Goal: Task Accomplishment & Management: Manage account settings

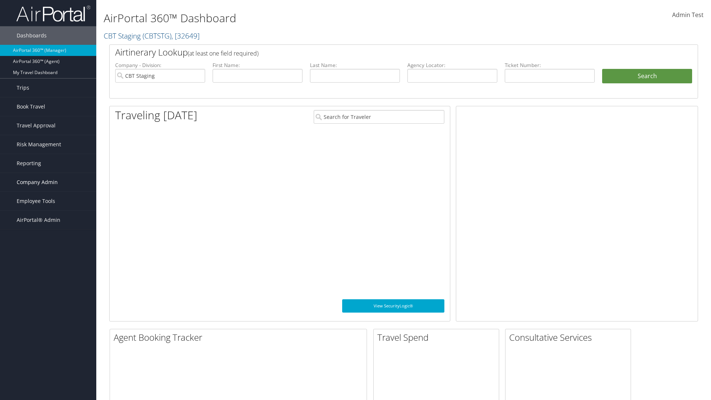
click at [48, 182] on span "Company Admin" at bounding box center [37, 182] width 41 height 19
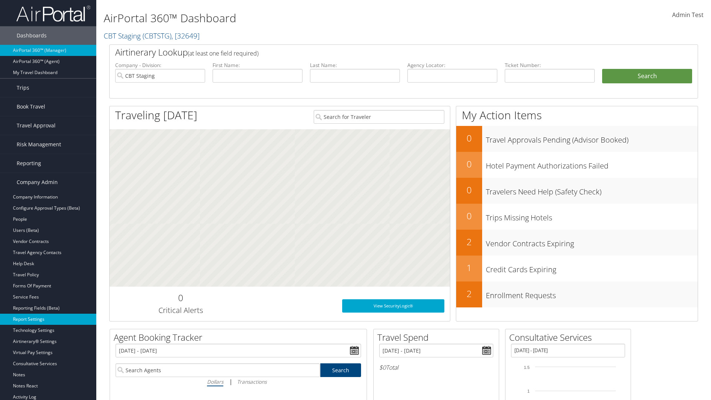
click at [48, 319] on link "Report Settings" at bounding box center [48, 319] width 96 height 11
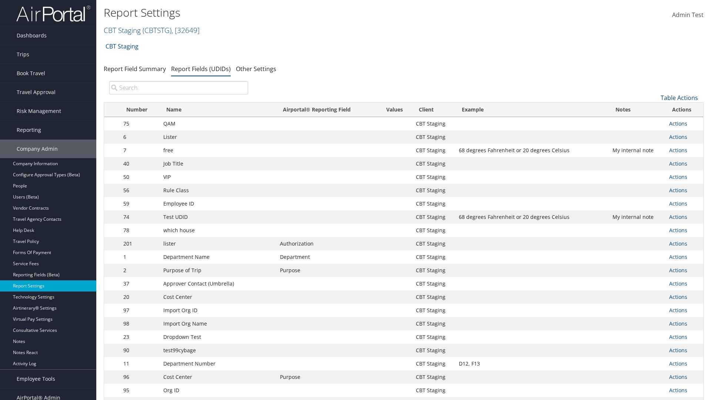
click at [678, 123] on link "Actions" at bounding box center [679, 123] width 18 height 7
click at [649, 135] on link "Update Report Field Values" at bounding box center [649, 135] width 73 height 13
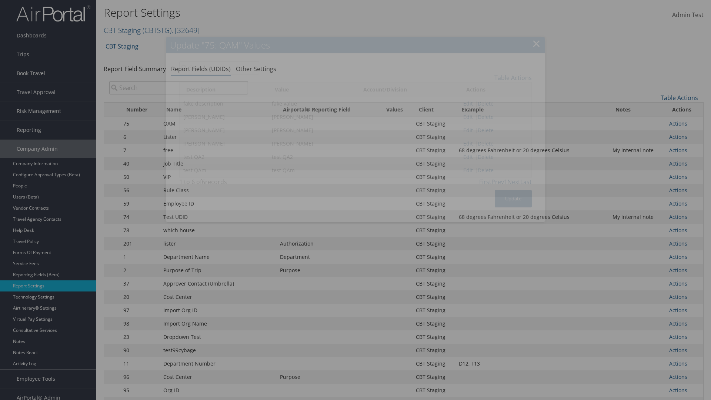
click at [513, 77] on link "Table Actions" at bounding box center [513, 78] width 37 height 8
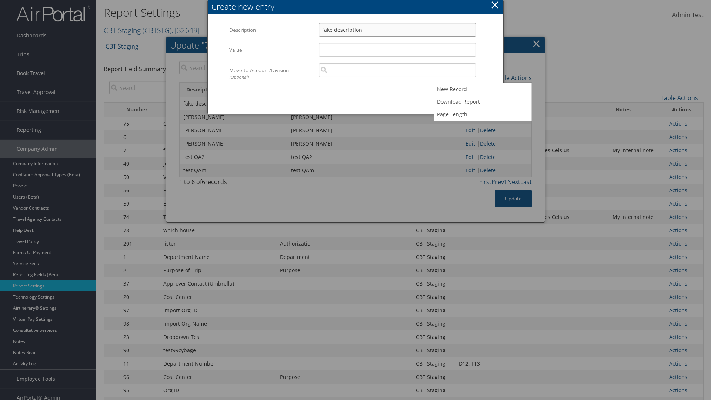
type input "fake description"
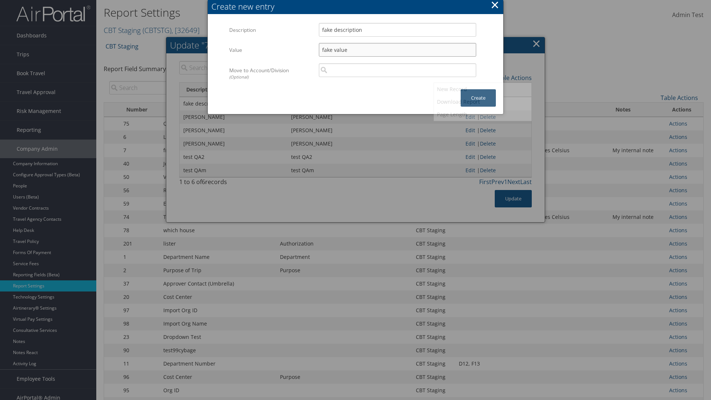
type input "fake value"
click at [478, 89] on button "Create" at bounding box center [478, 97] width 35 height 17
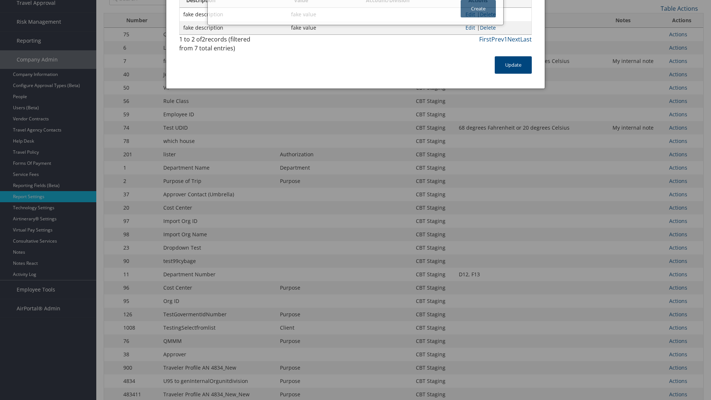
scroll to position [63, 0]
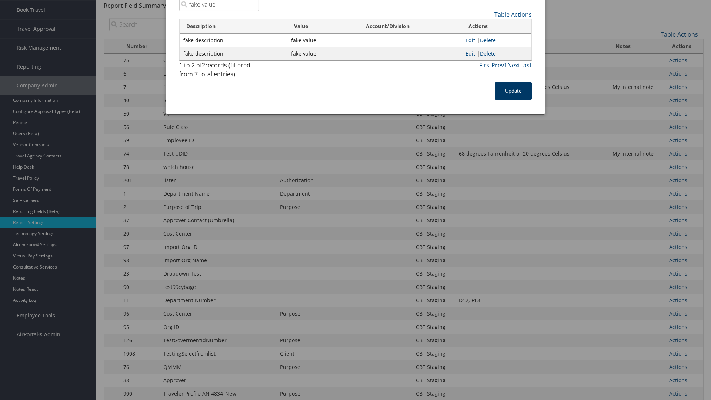
type input "fake value"
click at [514, 91] on button "Update" at bounding box center [513, 90] width 37 height 17
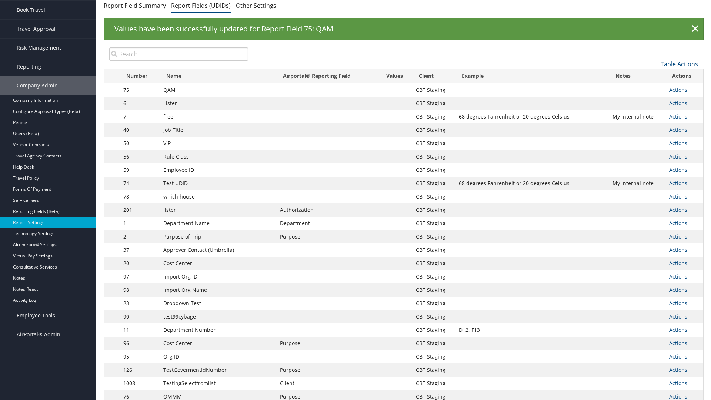
scroll to position [0, 0]
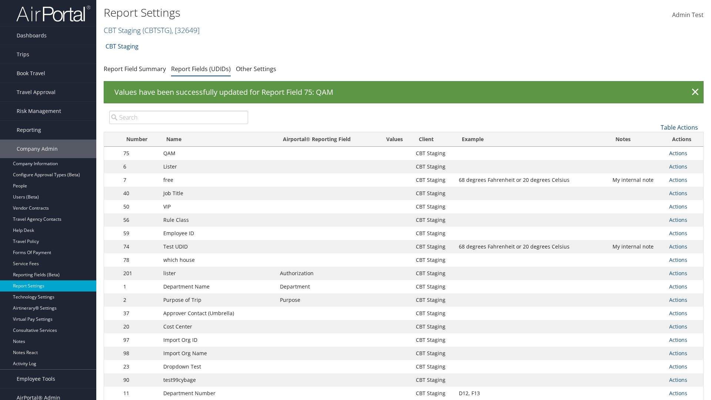
click at [678, 153] on link "Actions" at bounding box center [679, 153] width 18 height 7
click at [0, 0] on link "Update Report Field Values" at bounding box center [0, 0] width 0 height 0
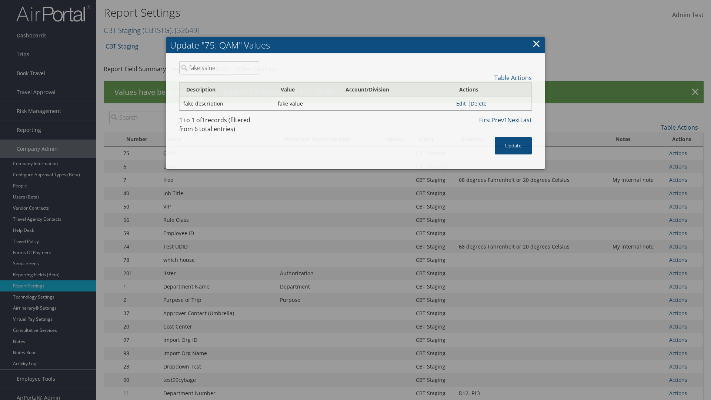
type input "fake value"
click at [459, 103] on link "Edit" at bounding box center [462, 103] width 10 height 7
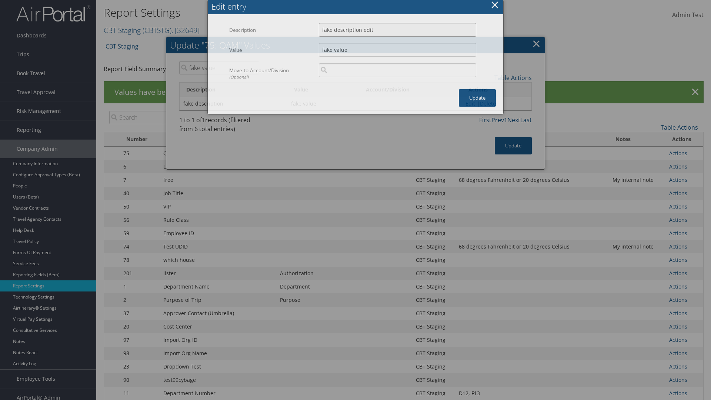
type input "fake description edit"
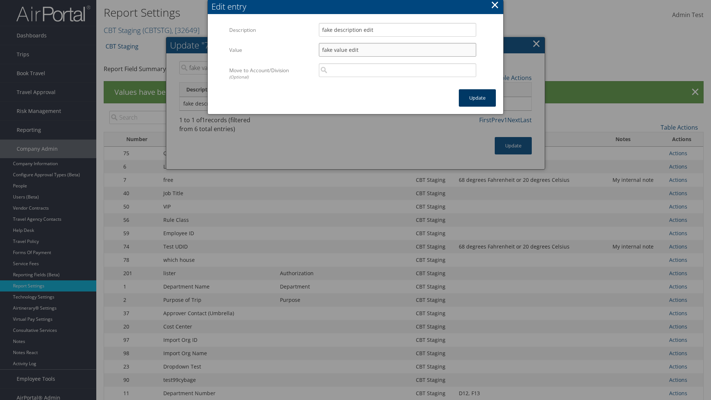
type input "fake value edit"
click at [478, 98] on button "Update" at bounding box center [477, 97] width 37 height 17
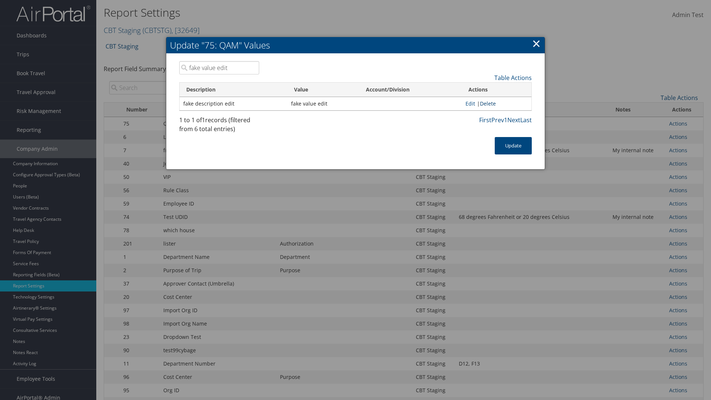
type input "fake value edit"
click at [489, 103] on link "Delete" at bounding box center [488, 103] width 16 height 7
